Goal: Information Seeking & Learning: Learn about a topic

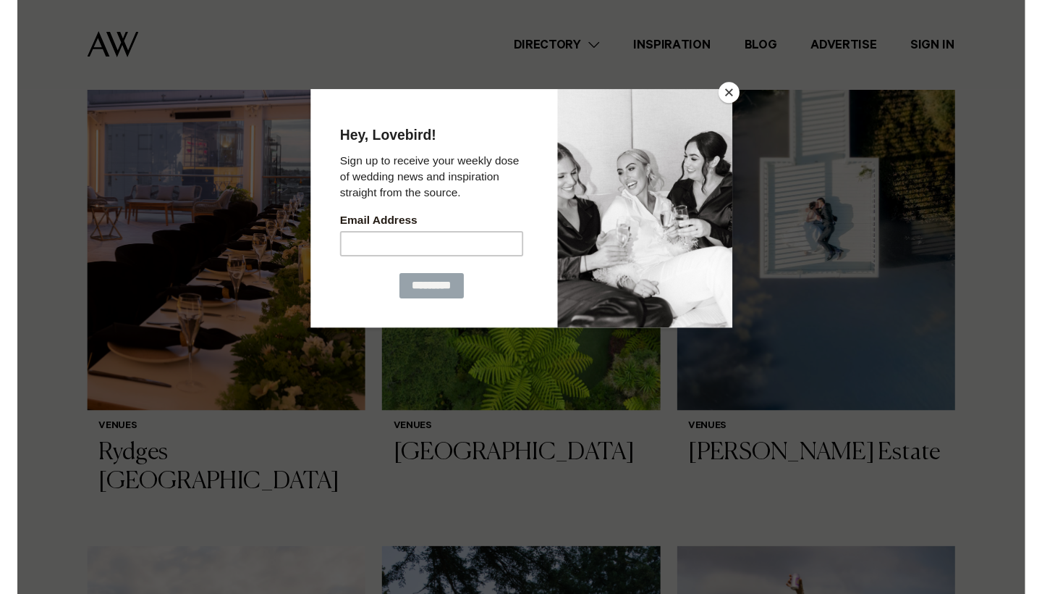
scroll to position [473, 0]
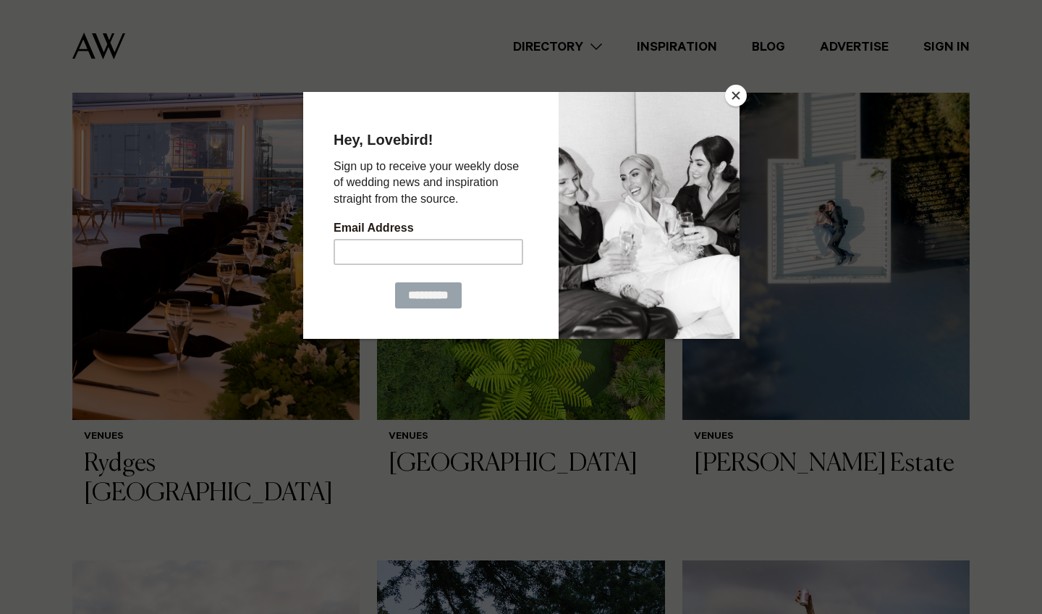
click at [733, 90] on button "Close" at bounding box center [736, 96] width 22 height 22
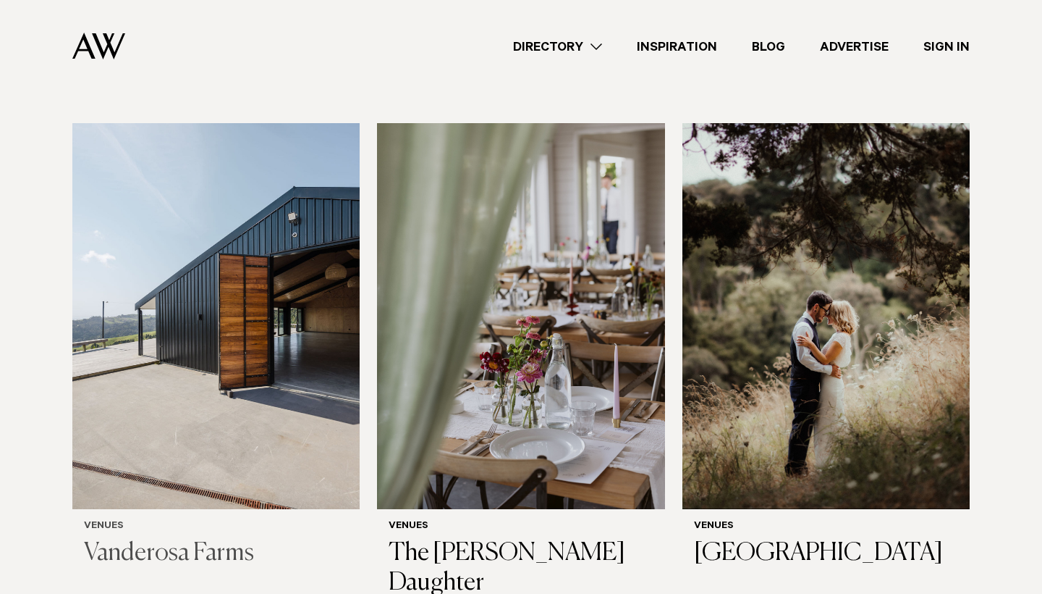
scroll to position [5560, 0]
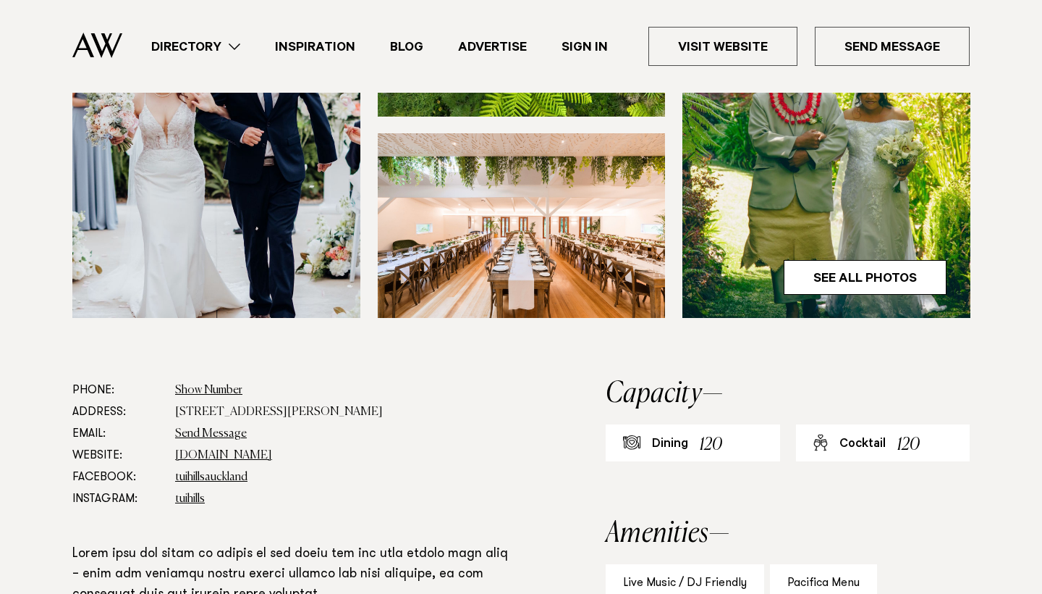
scroll to position [537, 0]
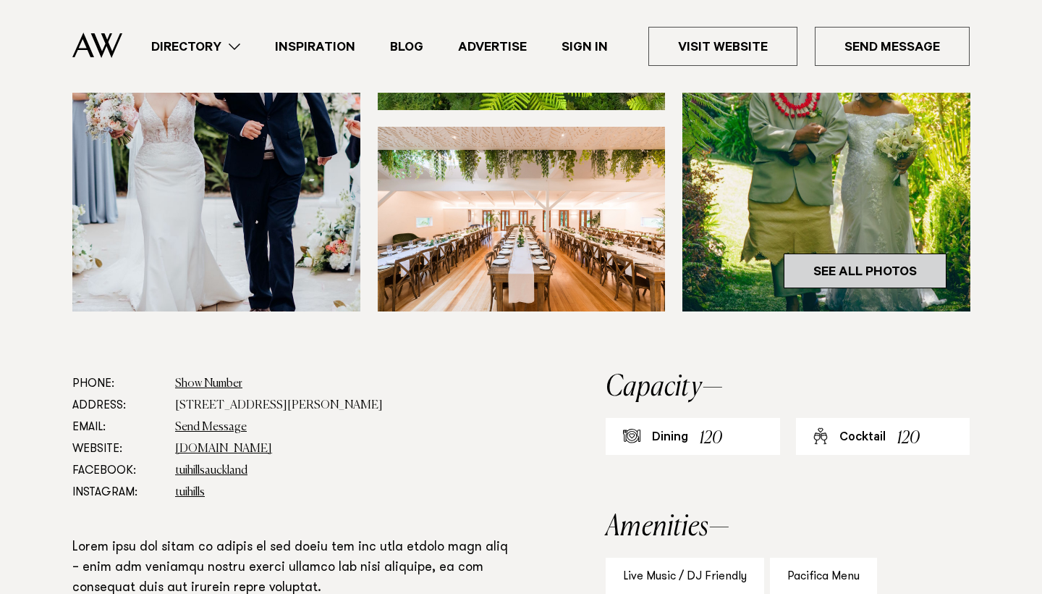
click at [842, 272] on link "See All Photos" at bounding box center [865, 270] width 163 height 35
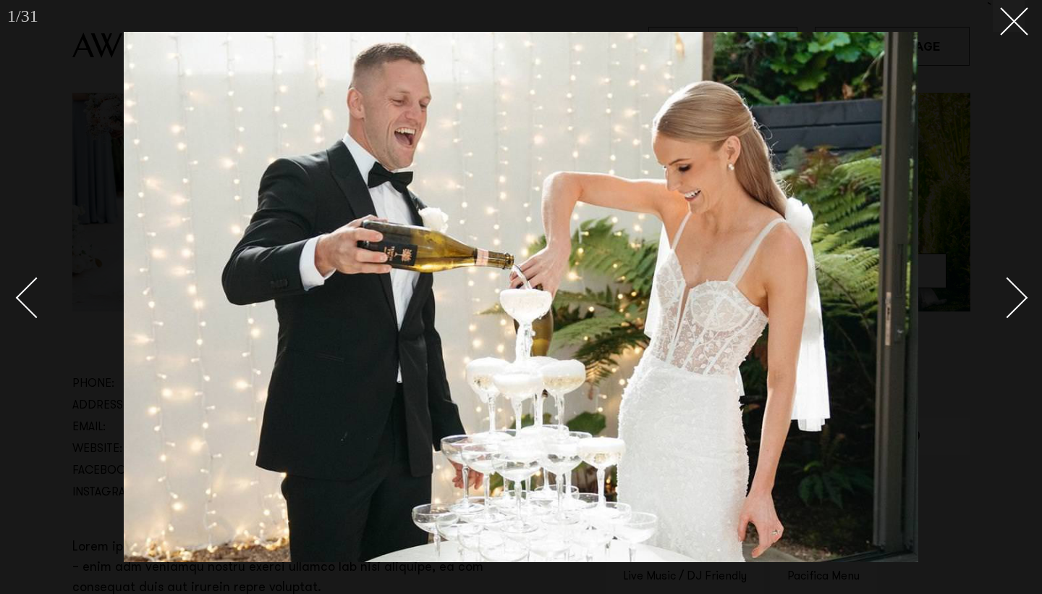
click at [1011, 298] on div "Next slide" at bounding box center [1007, 297] width 41 height 41
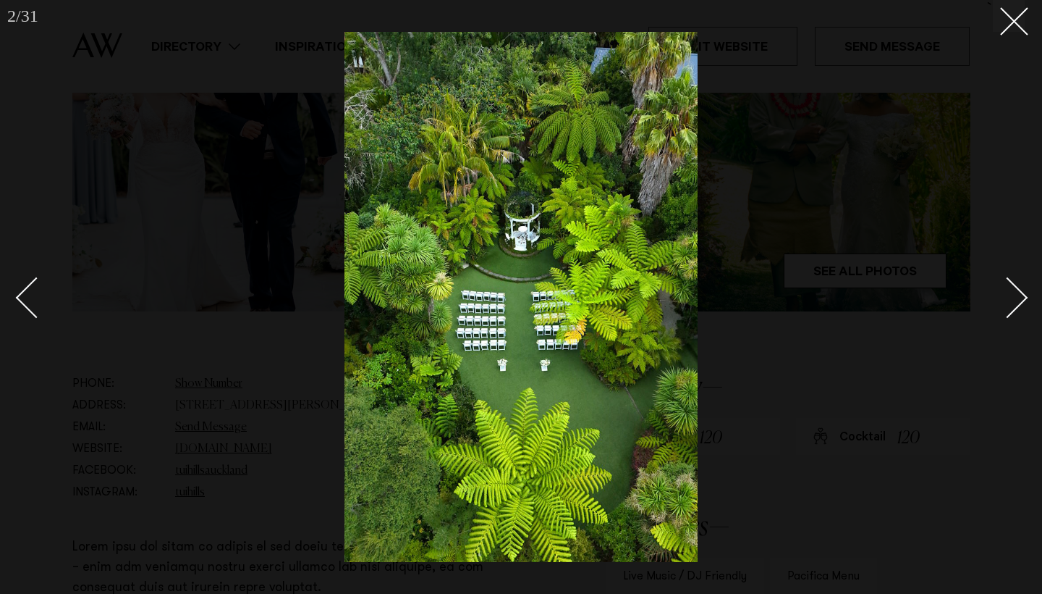
click at [1013, 301] on div "Next slide" at bounding box center [1007, 297] width 41 height 41
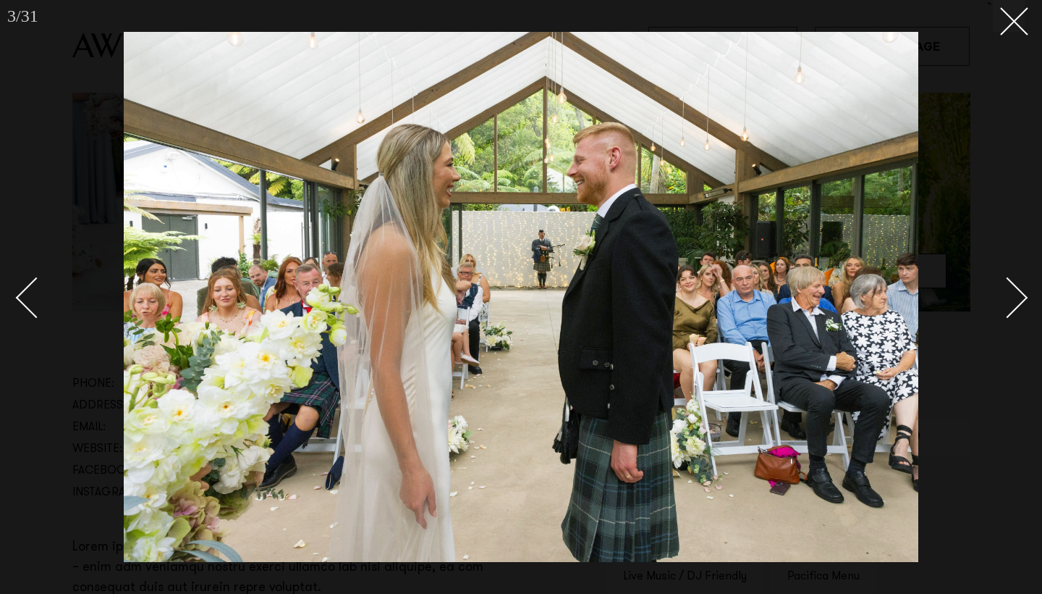
click at [1013, 301] on div "Next slide" at bounding box center [1007, 297] width 41 height 41
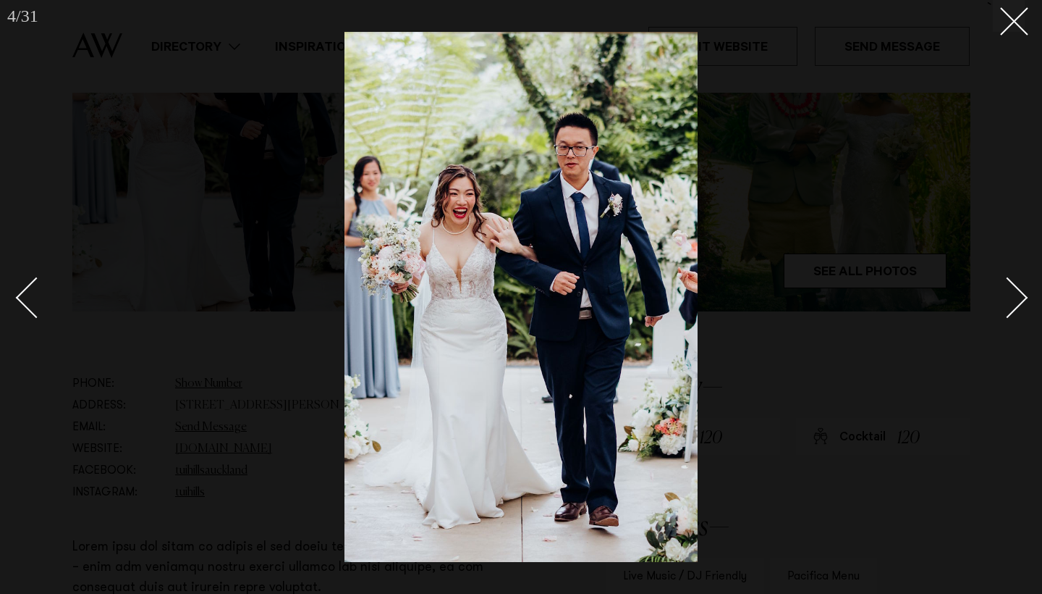
click at [1013, 301] on div "Next slide" at bounding box center [1007, 297] width 41 height 41
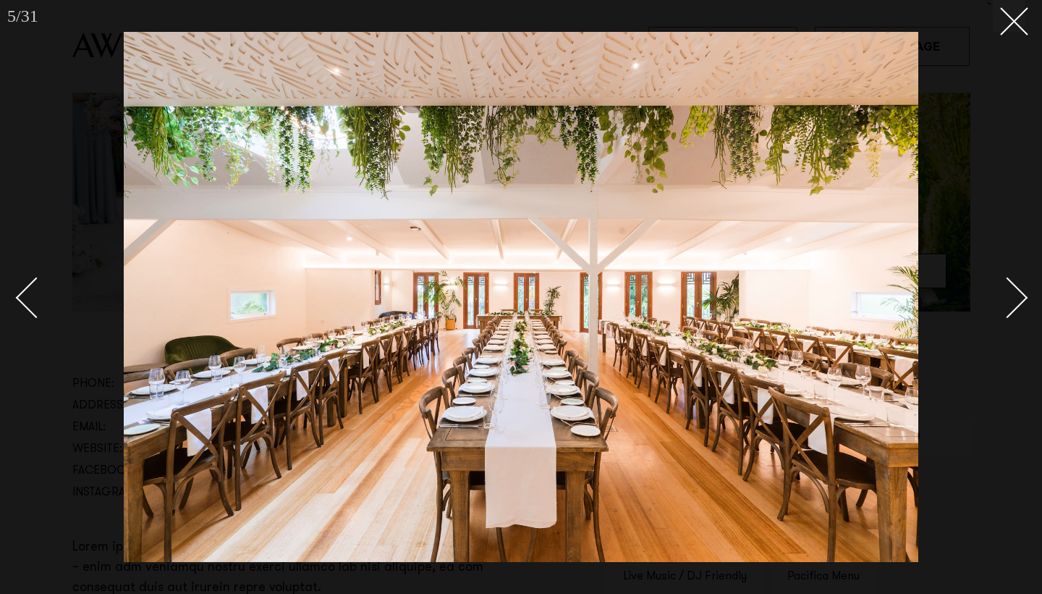
click at [1013, 301] on div "Next slide" at bounding box center [1007, 297] width 41 height 41
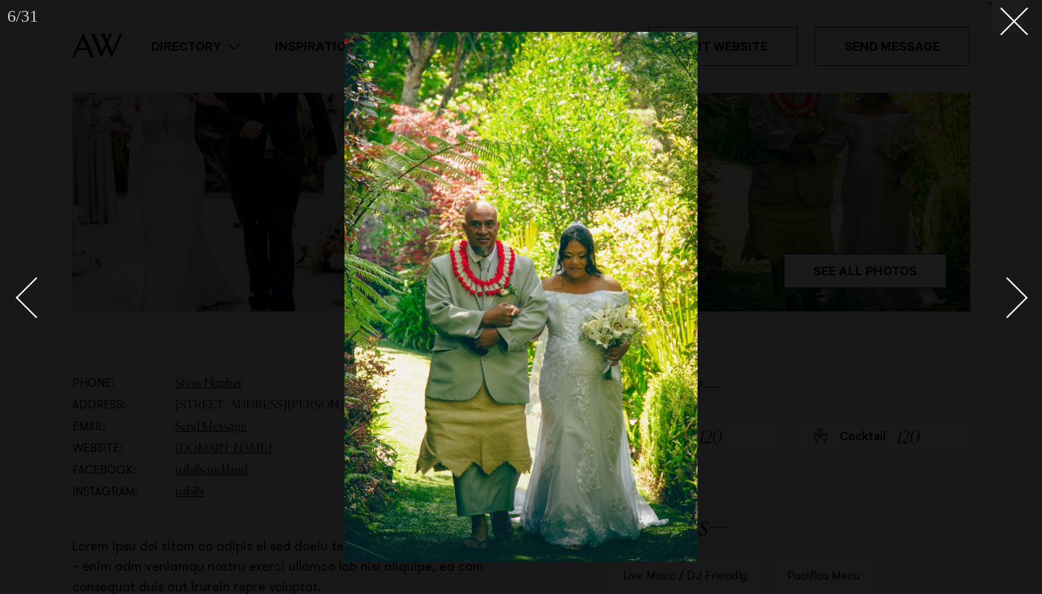
click at [1013, 301] on div "Next slide" at bounding box center [1007, 297] width 41 height 41
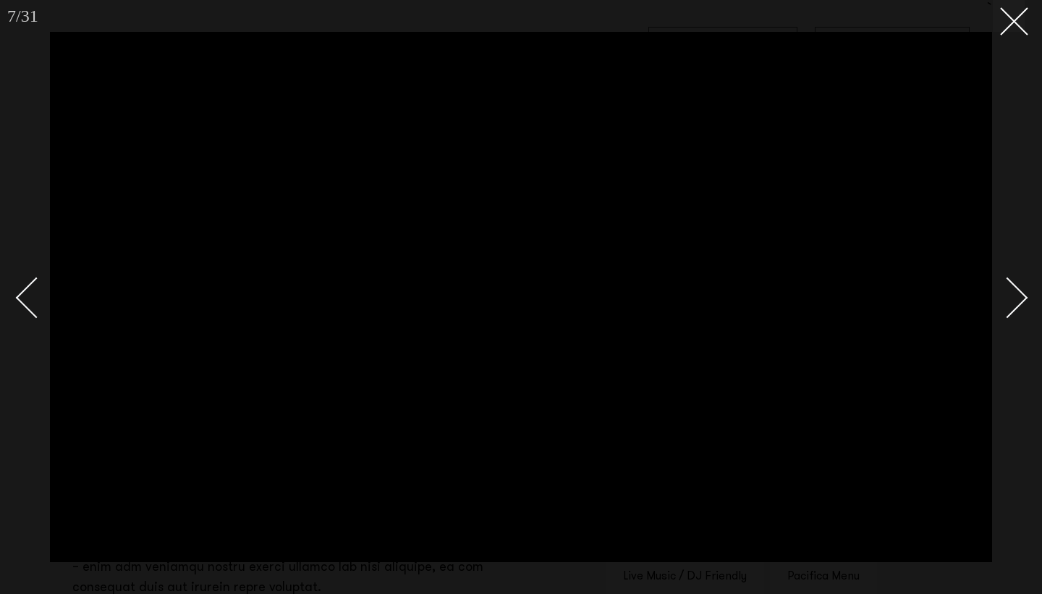
click at [1013, 301] on div "Next slide" at bounding box center [1007, 297] width 41 height 41
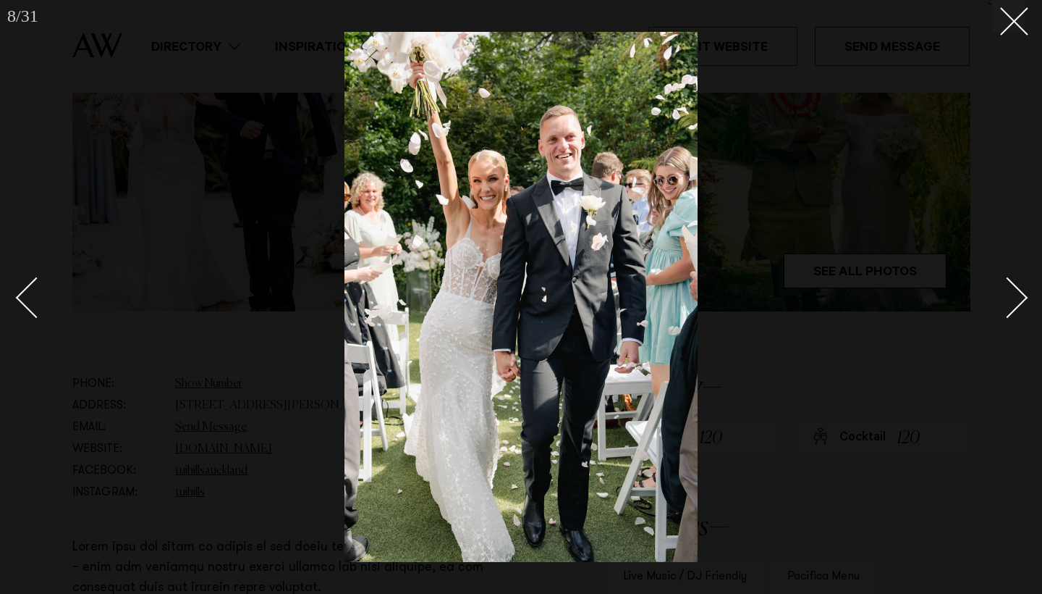
click at [1013, 301] on div "Next slide" at bounding box center [1007, 297] width 41 height 41
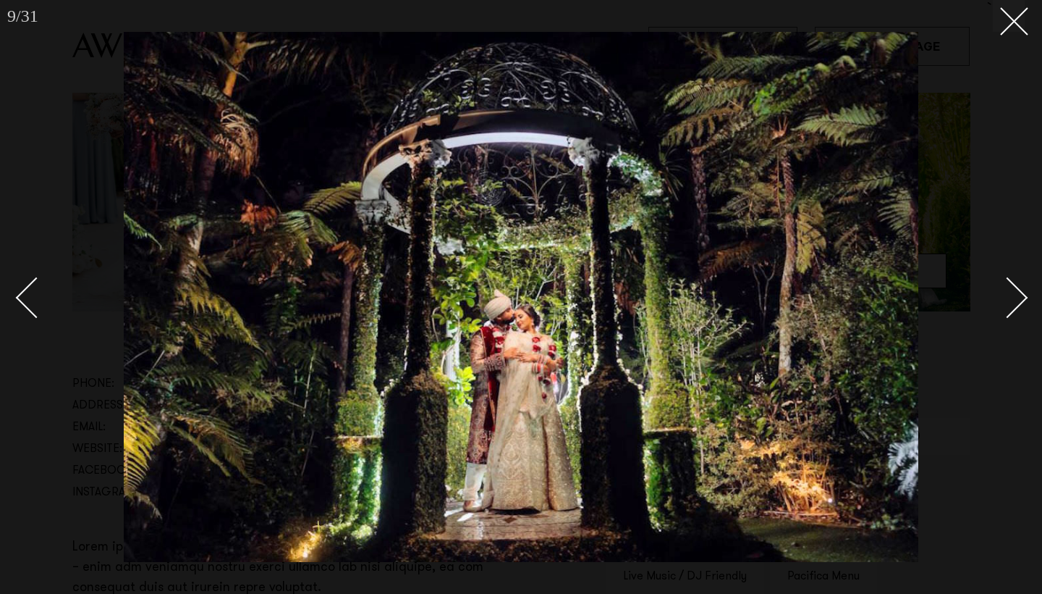
click at [1013, 301] on div "Next slide" at bounding box center [1007, 297] width 41 height 41
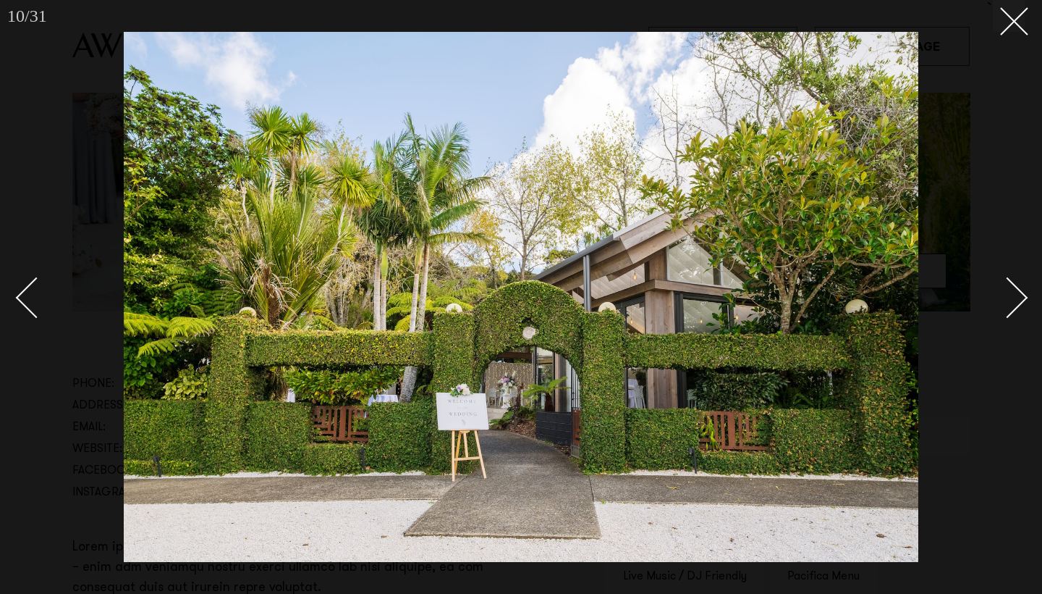
click at [1013, 301] on div "Next slide" at bounding box center [1007, 297] width 41 height 41
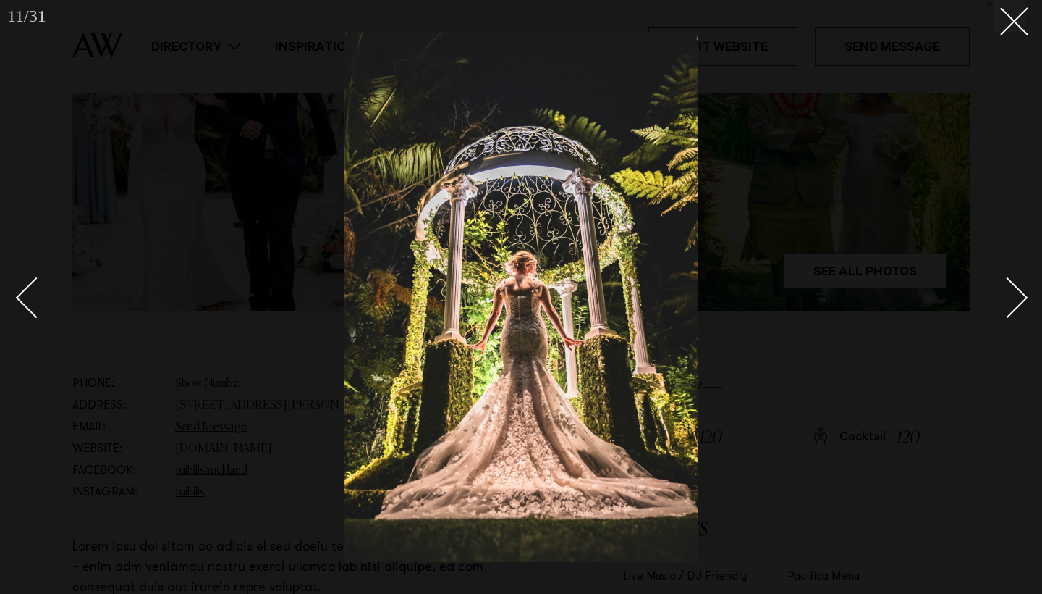
click at [1013, 301] on div "Next slide" at bounding box center [1007, 297] width 41 height 41
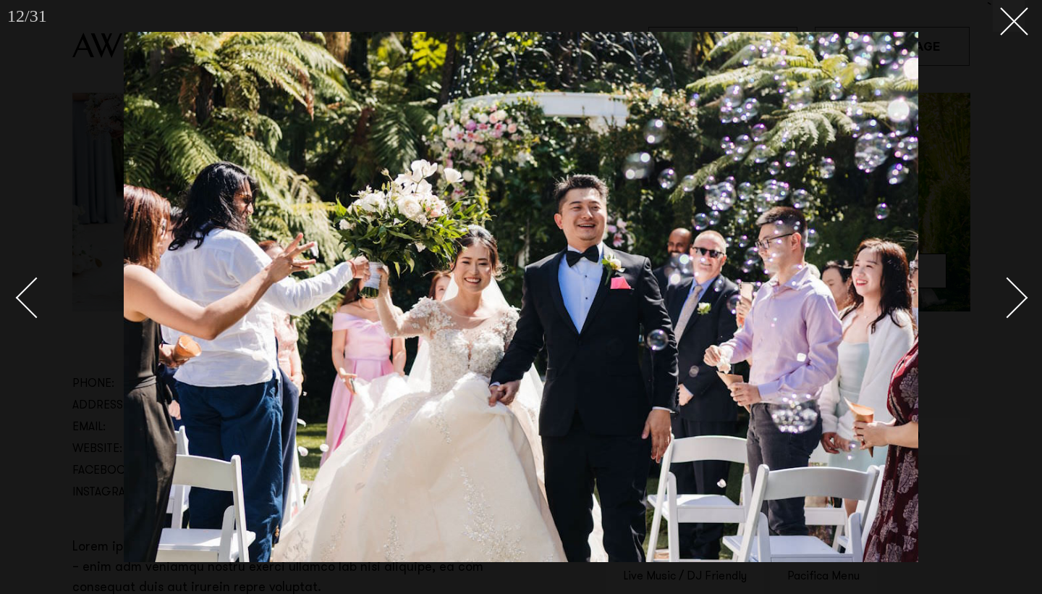
click at [1013, 301] on div "Next slide" at bounding box center [1007, 297] width 41 height 41
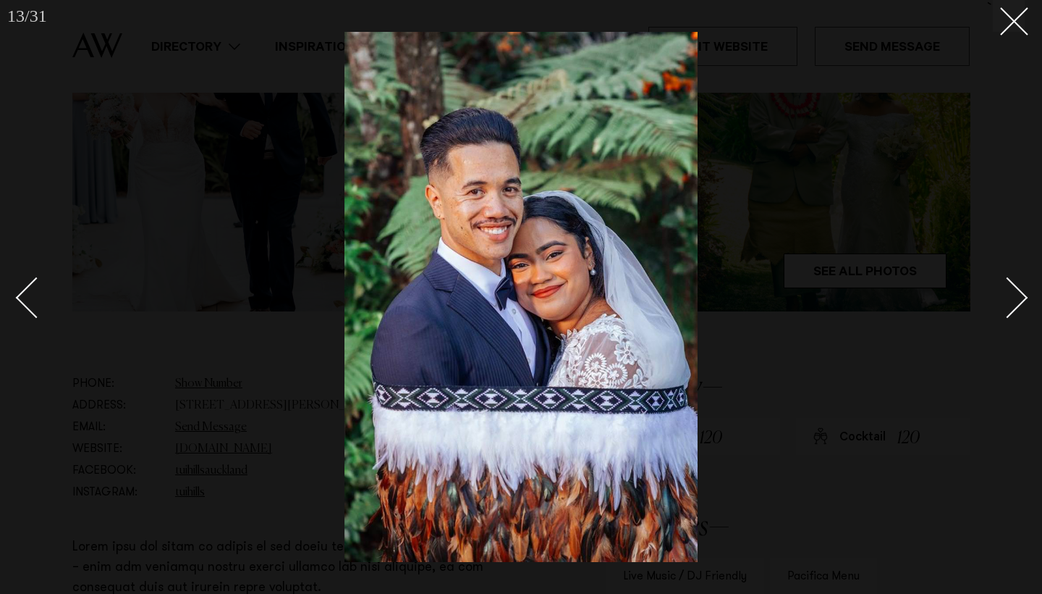
click at [1013, 301] on div "Next slide" at bounding box center [1007, 297] width 41 height 41
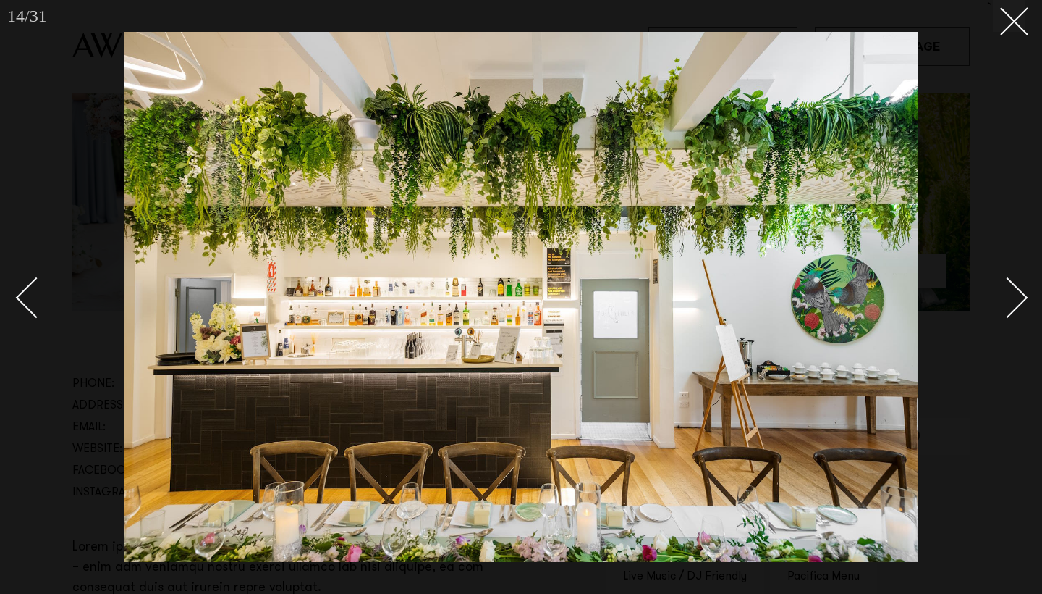
click at [1020, 284] on link at bounding box center [999, 297] width 51 height 72
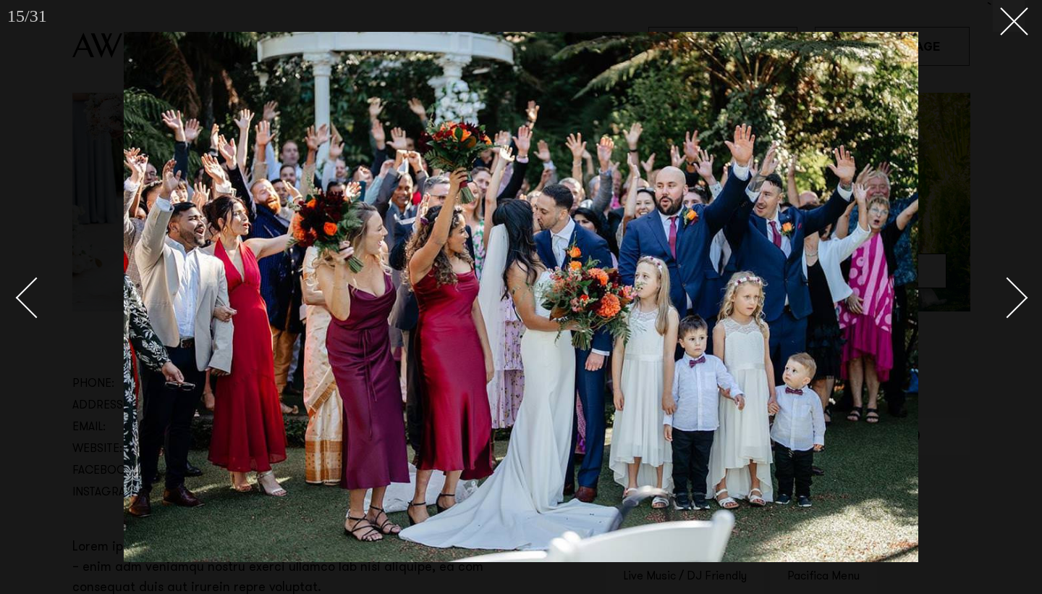
click at [1020, 284] on link at bounding box center [999, 297] width 51 height 72
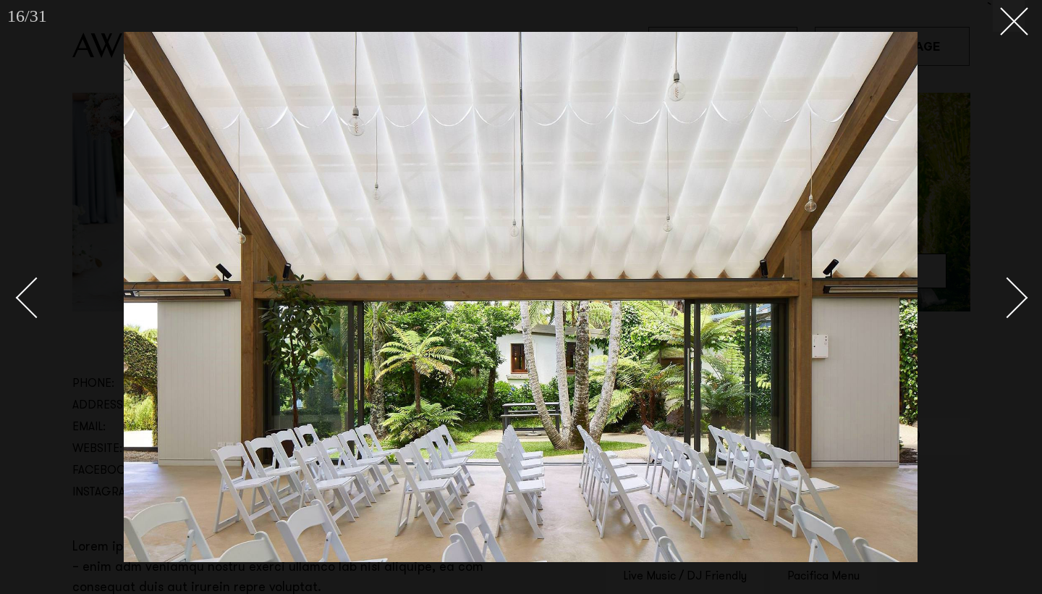
click at [1011, 295] on div "Next slide" at bounding box center [1007, 297] width 41 height 41
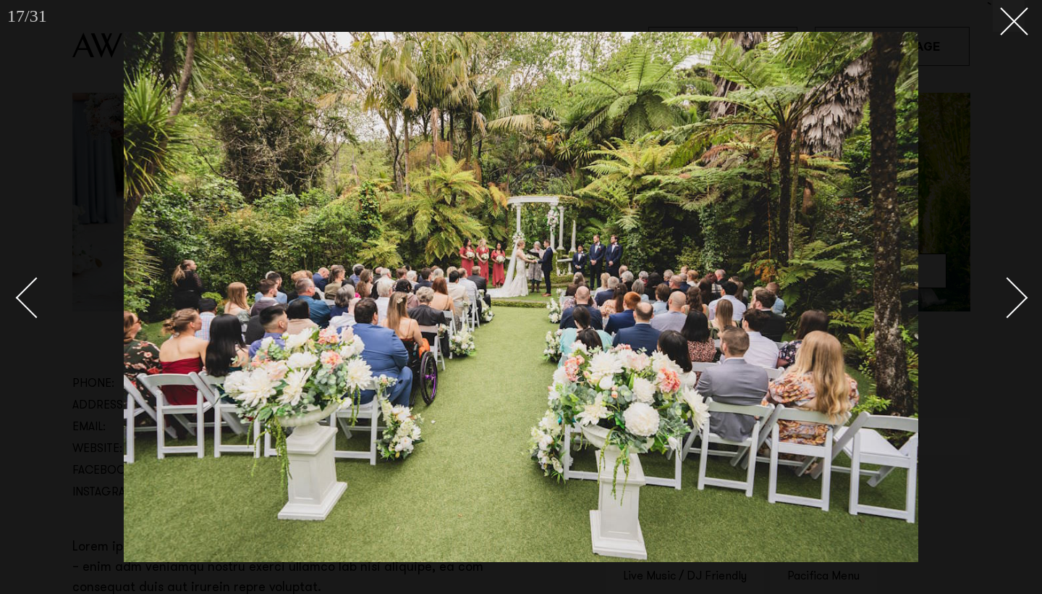
click at [1011, 295] on div "Next slide" at bounding box center [1007, 297] width 41 height 41
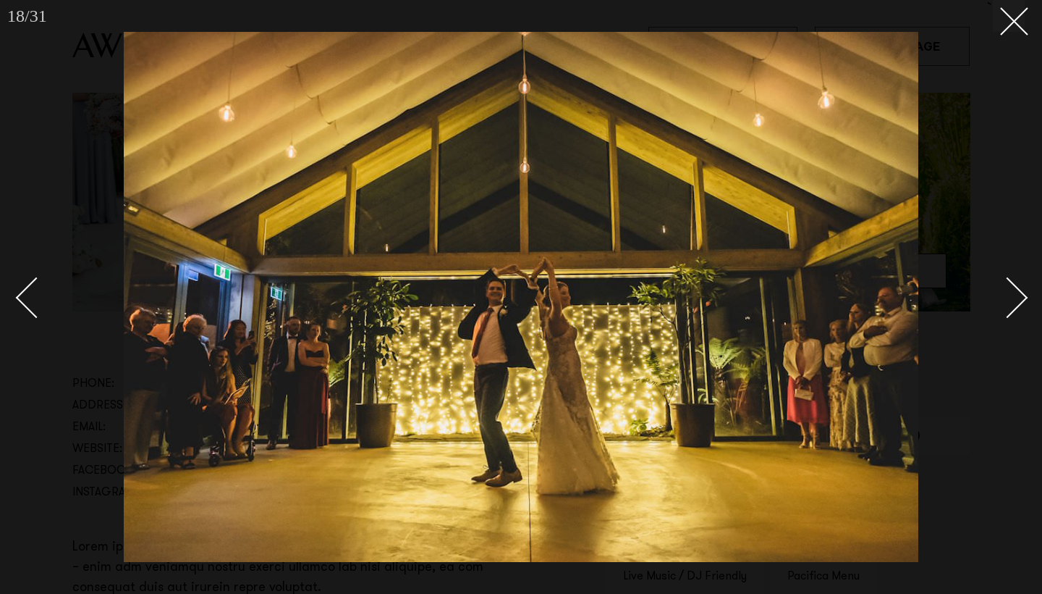
click at [1011, 295] on div "Next slide" at bounding box center [1007, 297] width 41 height 41
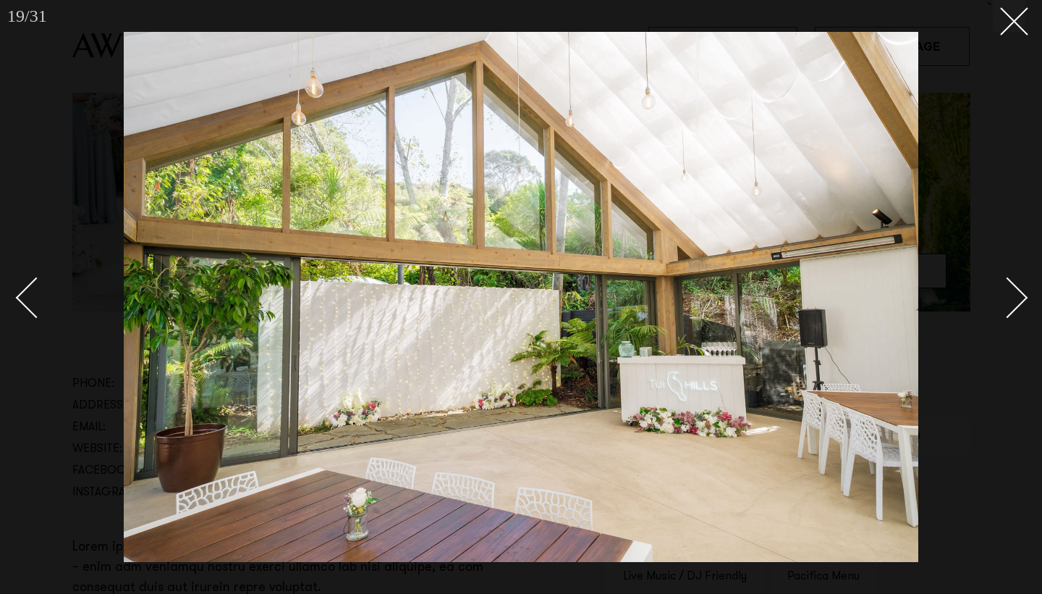
click at [1011, 295] on div "Next slide" at bounding box center [1007, 297] width 41 height 41
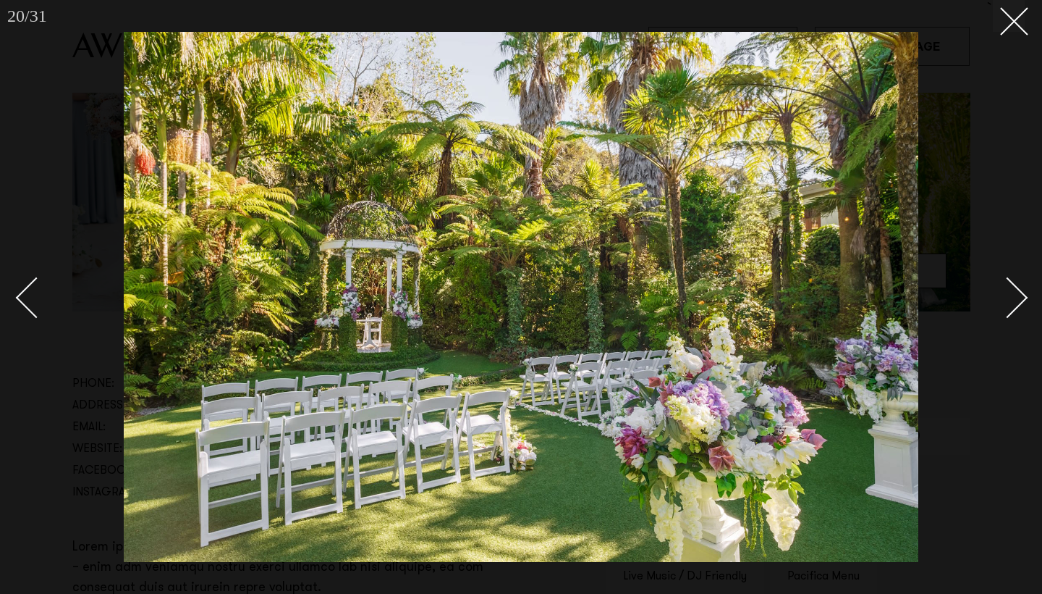
click at [1011, 295] on div "Next slide" at bounding box center [1007, 297] width 41 height 41
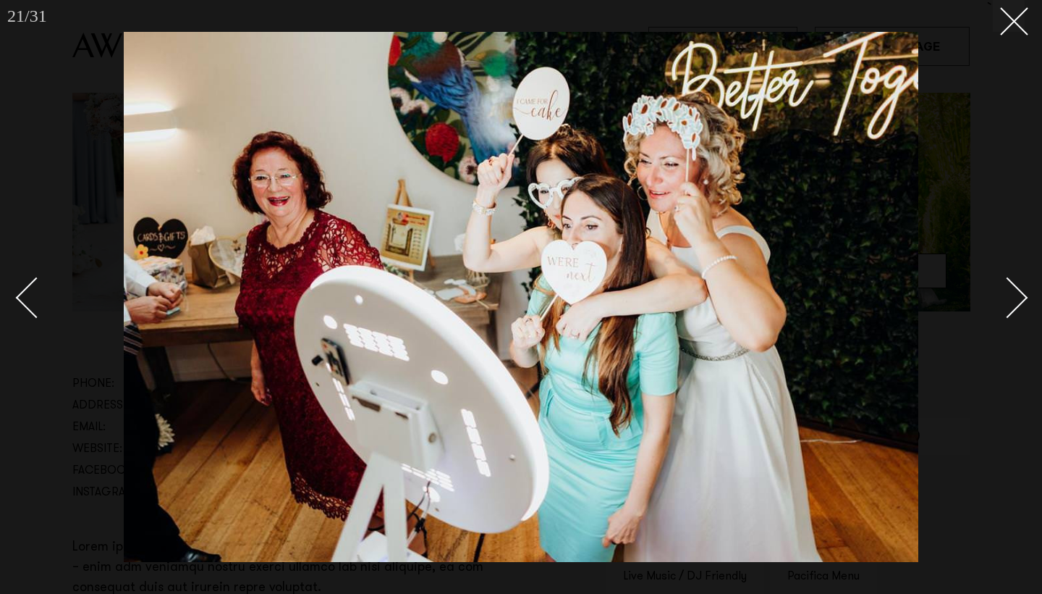
click at [1011, 295] on div "Next slide" at bounding box center [1007, 297] width 41 height 41
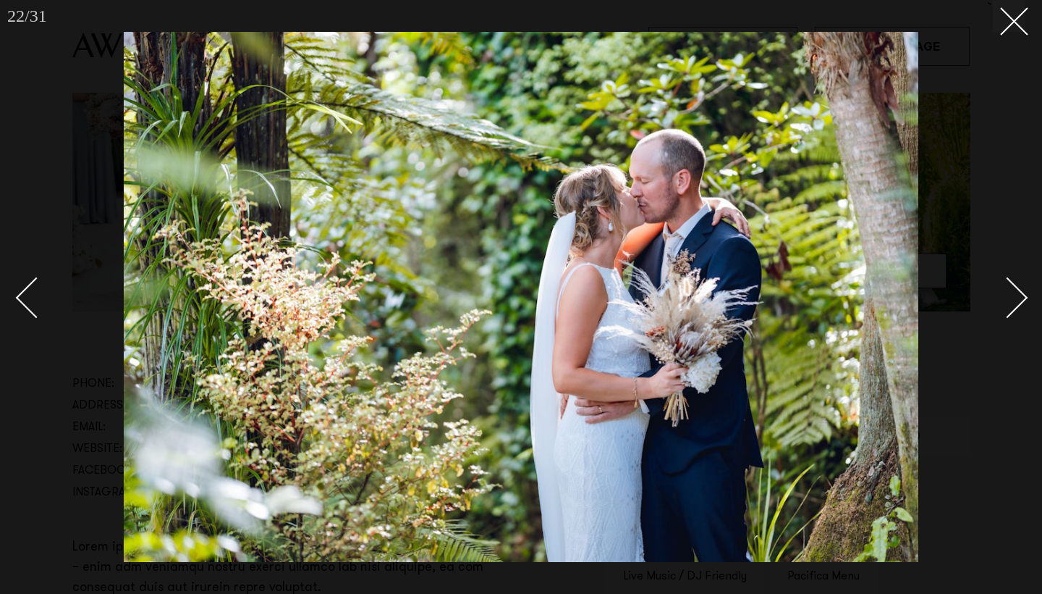
click at [1011, 295] on div "Next slide" at bounding box center [1007, 297] width 41 height 41
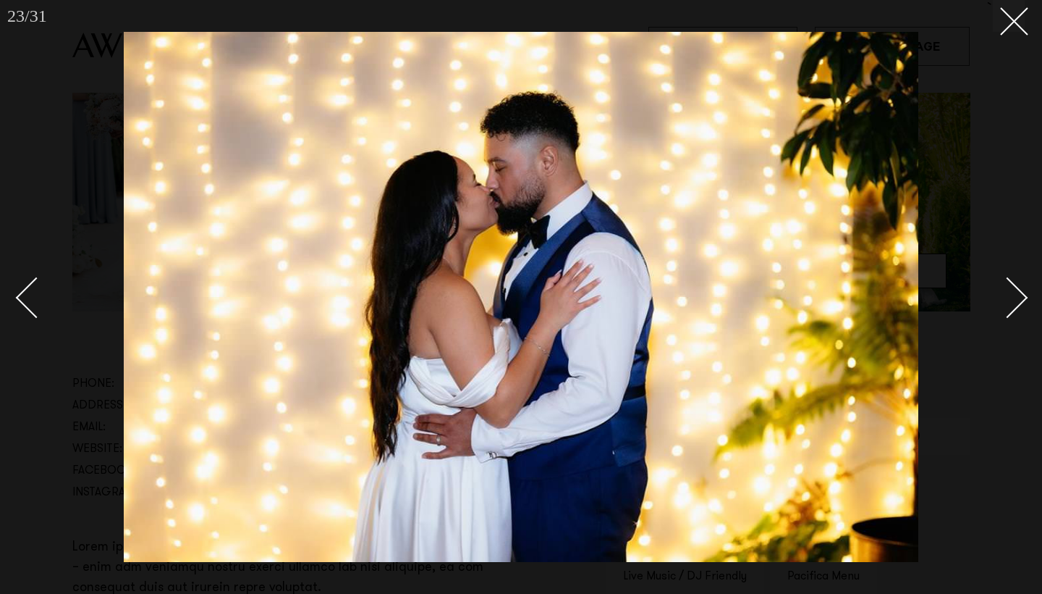
click at [1011, 295] on div "Next slide" at bounding box center [1007, 297] width 41 height 41
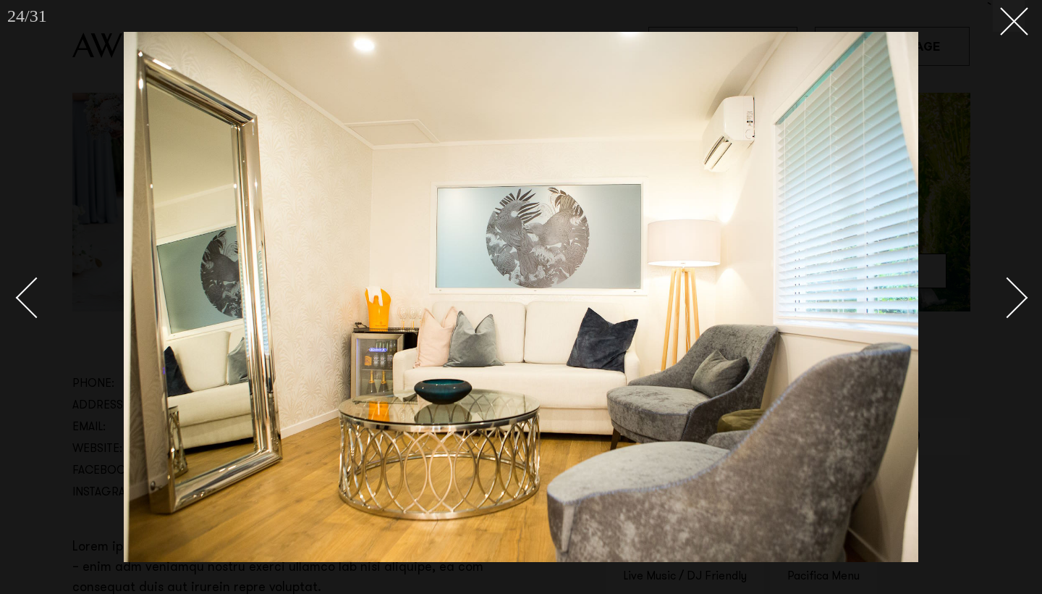
click at [1011, 295] on div "Next slide" at bounding box center [1007, 297] width 41 height 41
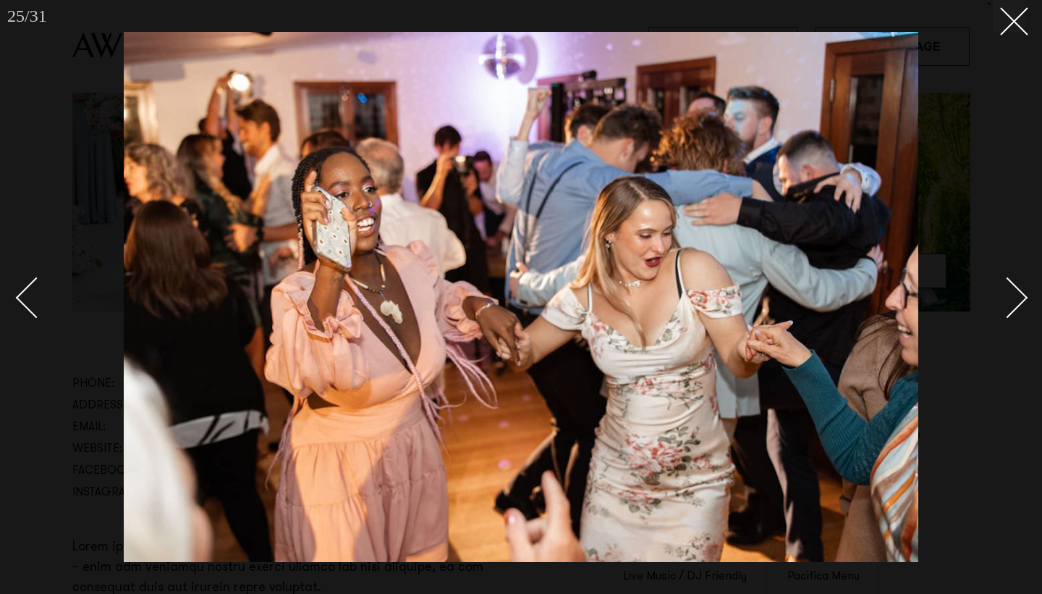
click at [1011, 295] on div "Next slide" at bounding box center [1007, 297] width 41 height 41
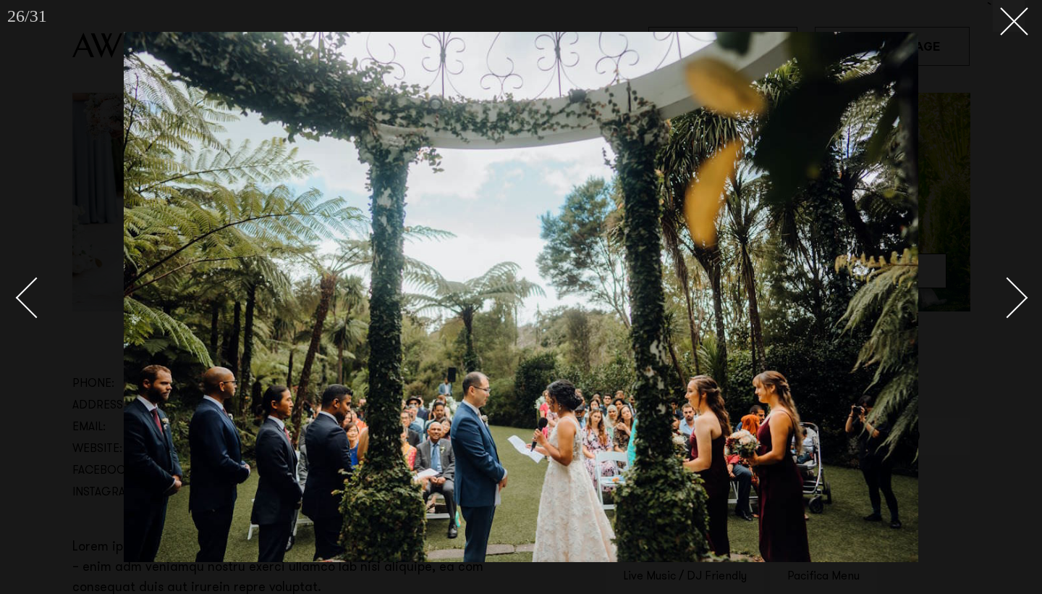
click at [1011, 295] on div "Next slide" at bounding box center [1007, 297] width 41 height 41
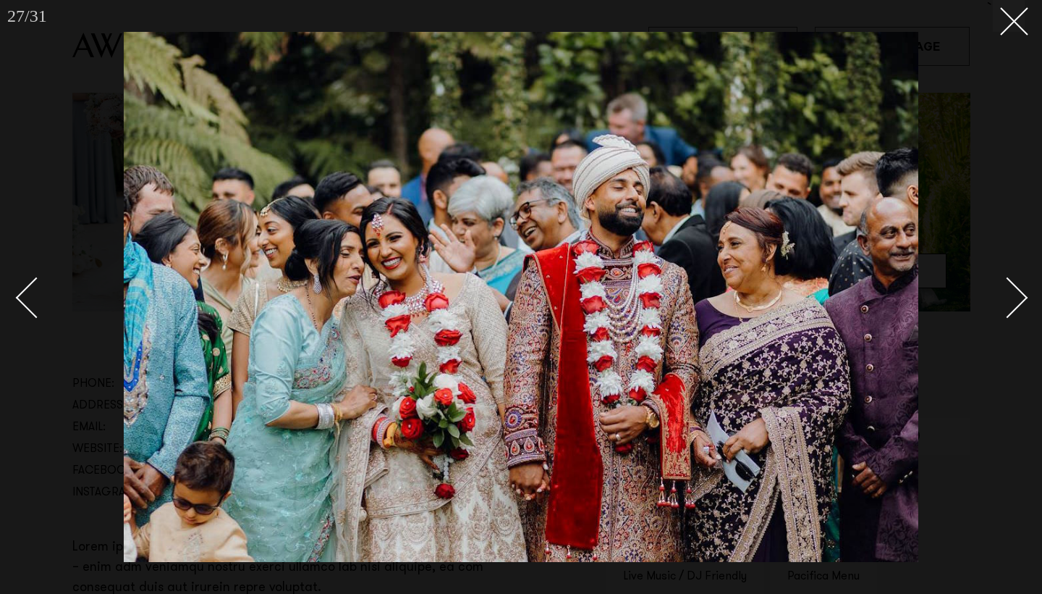
click at [1011, 295] on div "Next slide" at bounding box center [1007, 297] width 41 height 41
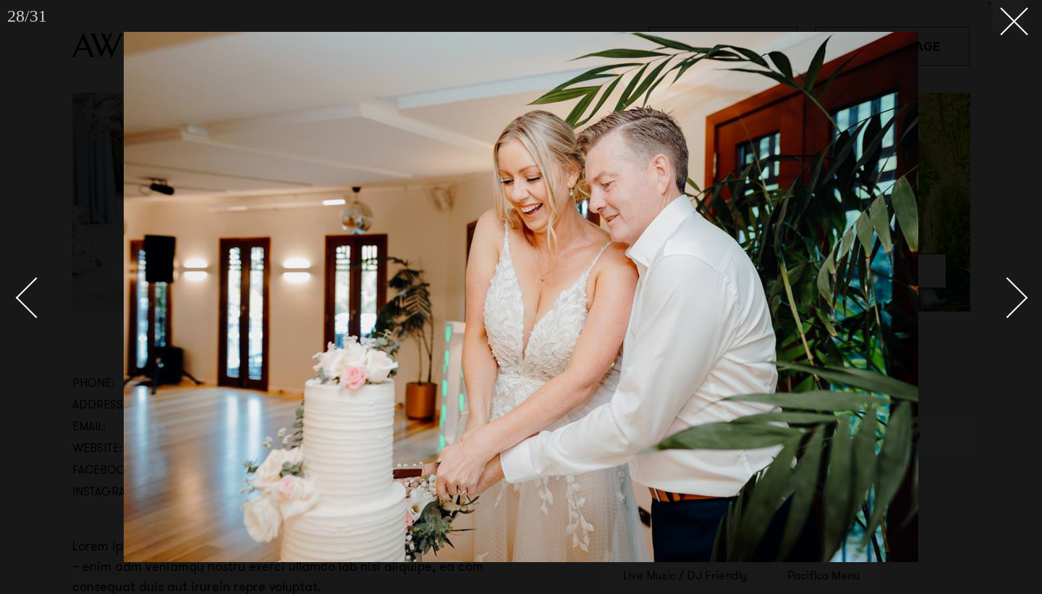
click at [1018, 33] on div at bounding box center [521, 297] width 1042 height 594
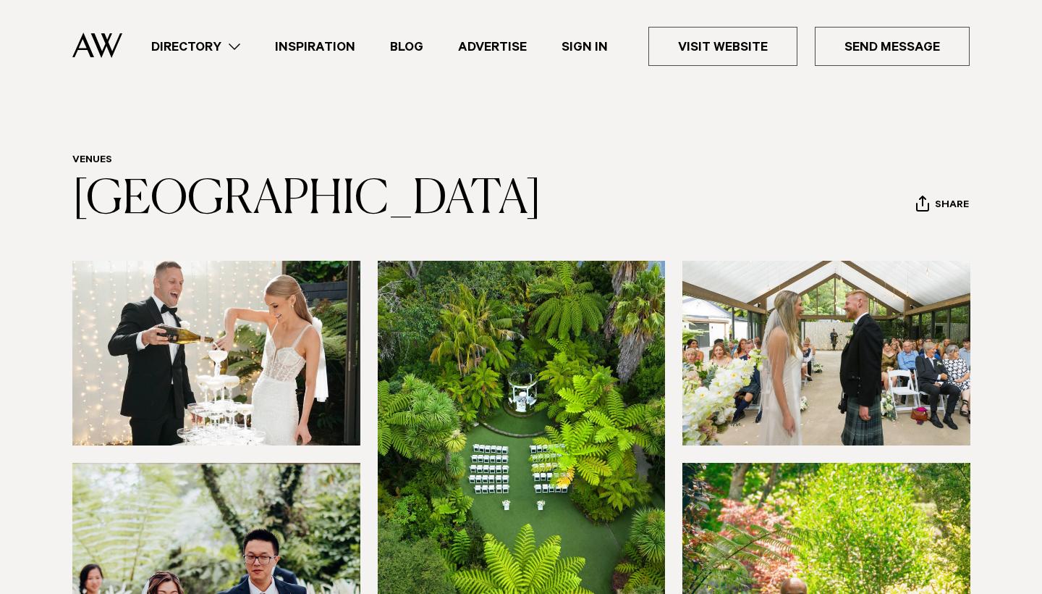
click at [170, 53] on link "Directory" at bounding box center [196, 47] width 124 height 20
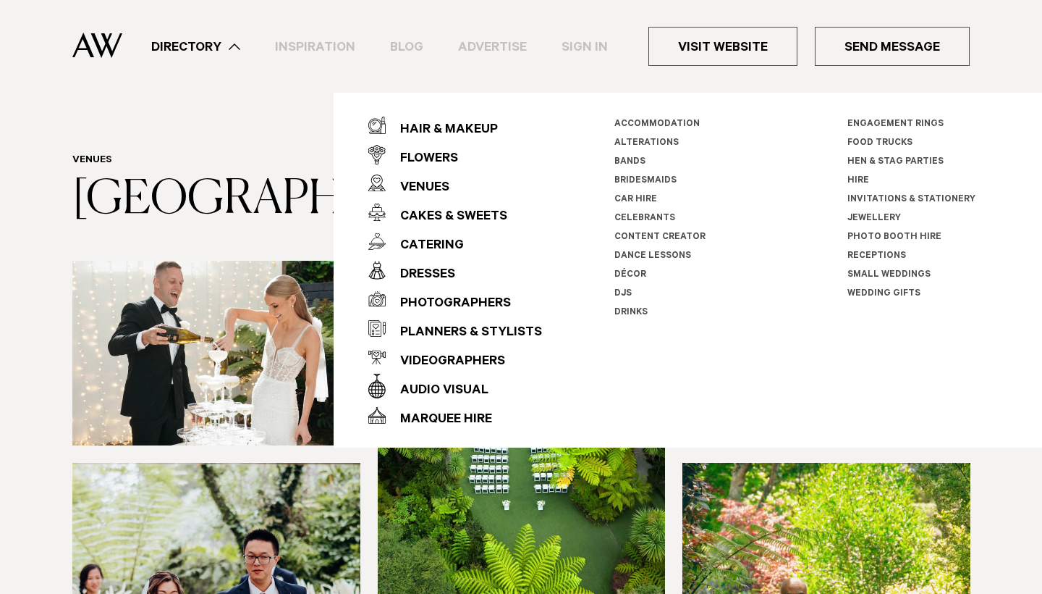
click at [633, 120] on link "Accommodation" at bounding box center [657, 124] width 85 height 10
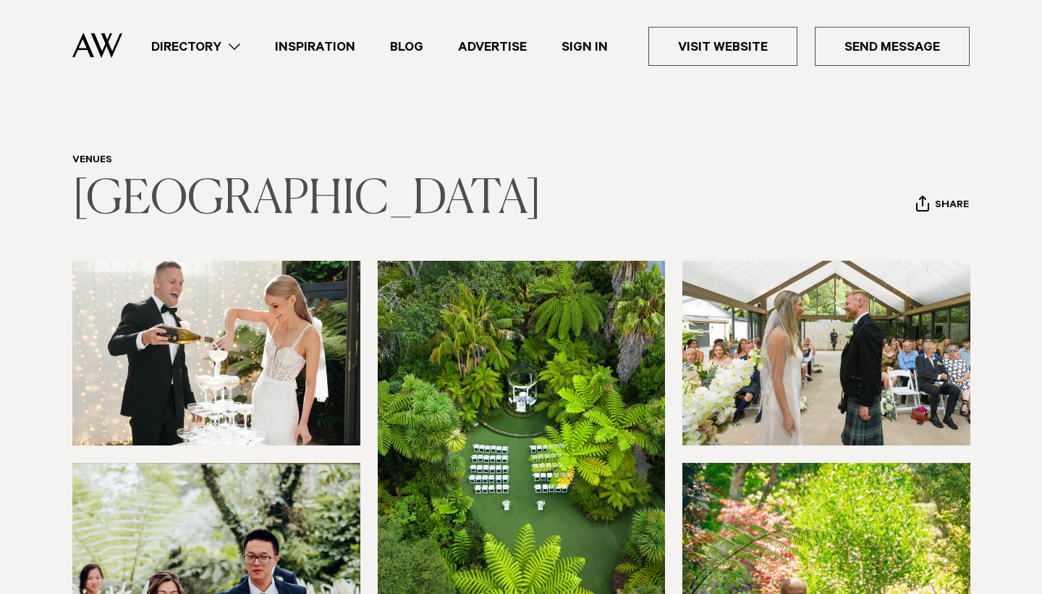
click at [196, 177] on link "Tui Hills" at bounding box center [306, 200] width 469 height 46
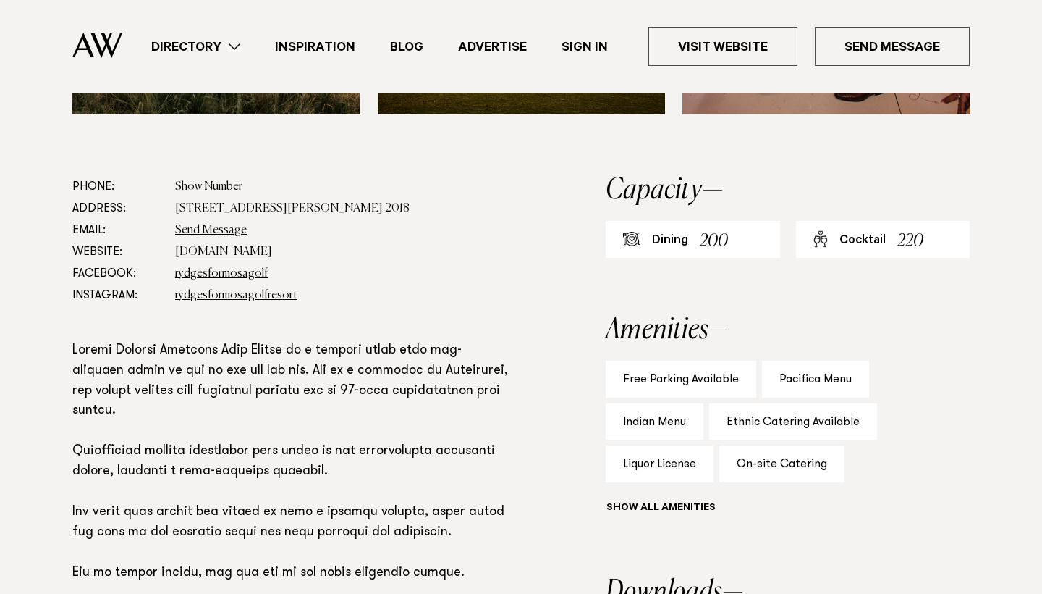
scroll to position [852, 0]
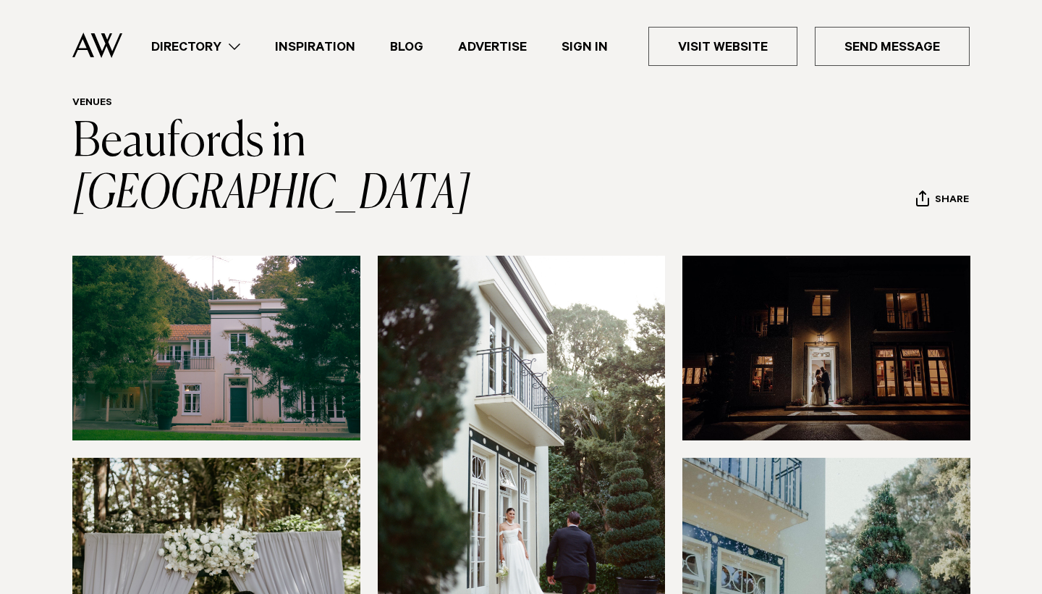
scroll to position [59, 0]
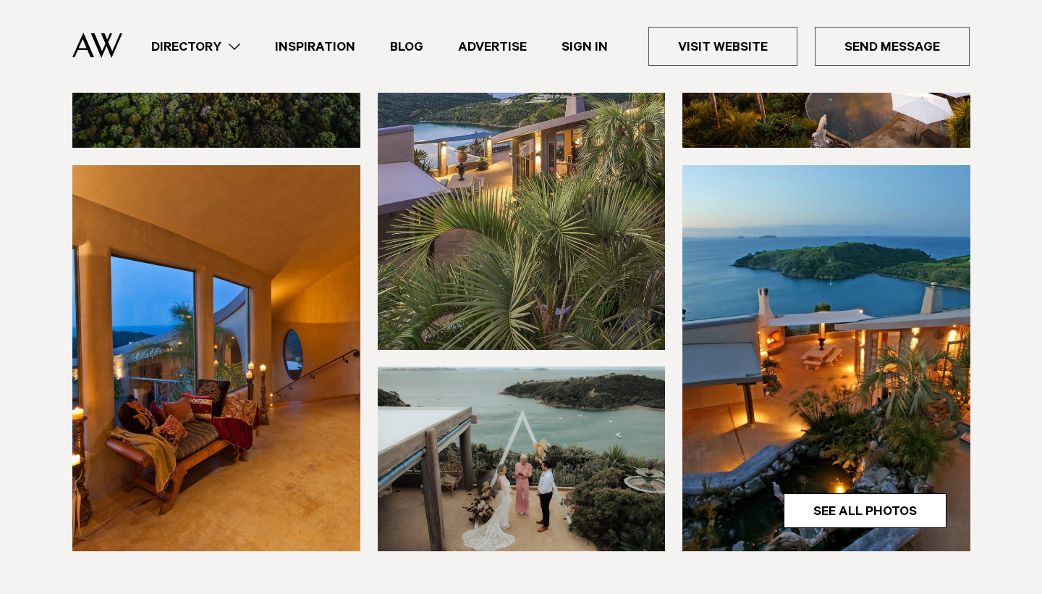
scroll to position [340, 0]
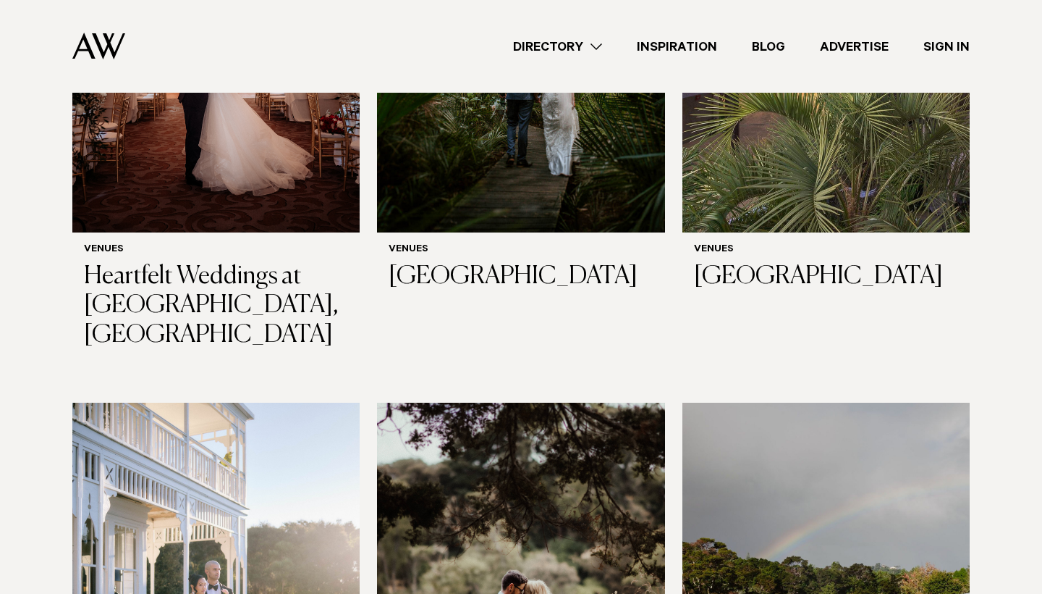
scroll to position [1221, 0]
